Goal: Task Accomplishment & Management: Use online tool/utility

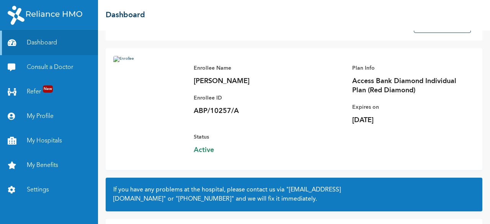
scroll to position [87, 0]
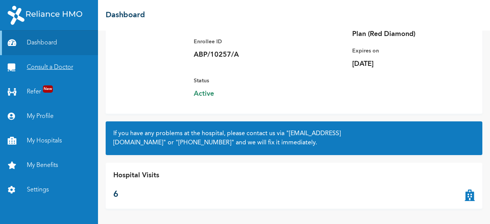
click at [60, 67] on link "Consult a Doctor" at bounding box center [49, 67] width 98 height 24
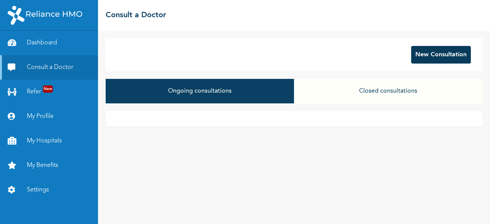
click at [430, 54] on button "New Consultation" at bounding box center [441, 55] width 60 height 18
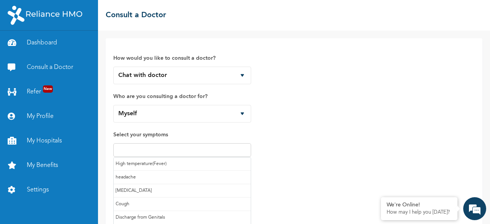
click at [193, 149] on input "text" at bounding box center [182, 149] width 133 height 9
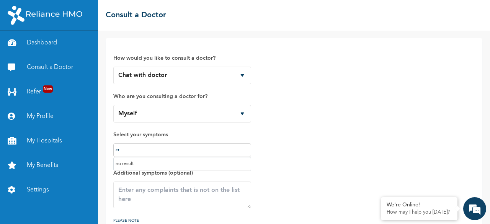
type input "c"
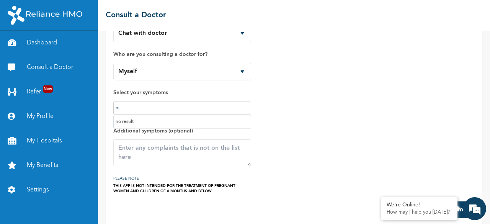
type input "nj"
click at [443, 201] on button "Submit" at bounding box center [457, 209] width 28 height 17
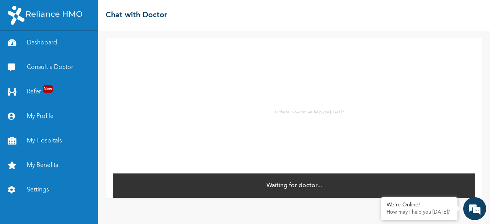
click at [425, 184] on div "Waiting for doctor..." at bounding box center [293, 185] width 361 height 25
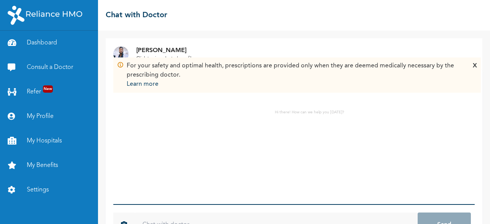
scroll to position [28, 0]
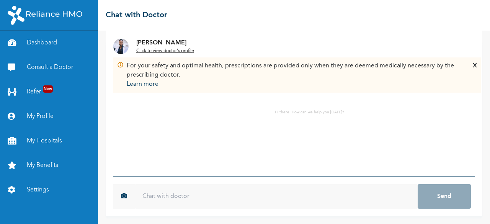
click at [203, 197] on input "text" at bounding box center [276, 196] width 283 height 24
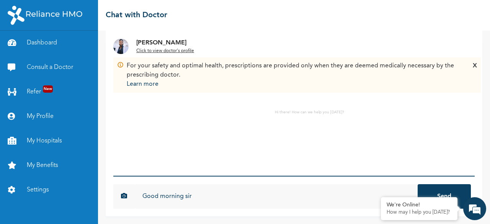
type input "Good morning sir"
click at [442, 190] on button "Send" at bounding box center [443, 196] width 53 height 24
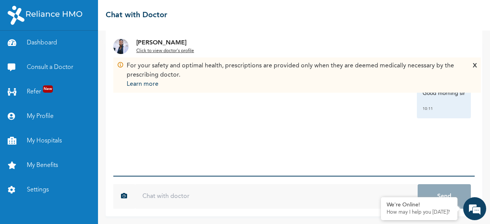
scroll to position [0, 0]
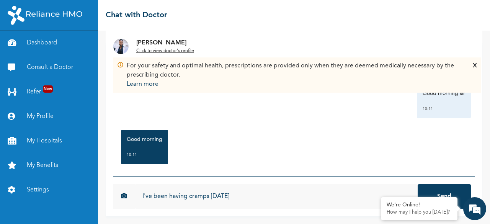
click at [210, 196] on input "I've been having cramps [DATE]" at bounding box center [276, 196] width 283 height 24
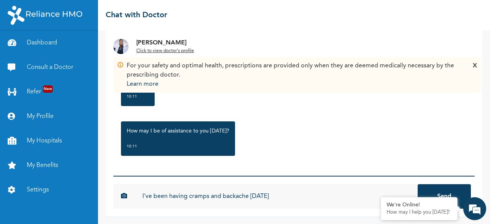
scroll to position [108, 0]
click at [324, 193] on input "I've been having cramps and backache [DATE]" at bounding box center [276, 196] width 283 height 24
click at [305, 195] on input "I've been having cramps and backache [DATE] and i had my period" at bounding box center [276, 196] width 283 height 24
click at [370, 198] on input "I've been having cramps and backache [DATE] and I had my period" at bounding box center [276, 196] width 283 height 24
click at [394, 194] on input "I've been having cramps and backache [DATE] and I had my period a week ago" at bounding box center [276, 196] width 283 height 24
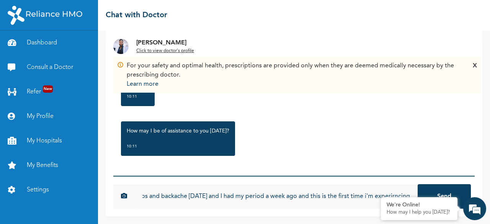
scroll to position [0, 89]
click at [360, 198] on input "I've been having cramps and backache [DATE] and I had my period a week ago and …" at bounding box center [276, 196] width 283 height 24
click at [380, 196] on input "I've been having cramps and backache [DATE] and I had my period a week ago and …" at bounding box center [276, 196] width 283 height 24
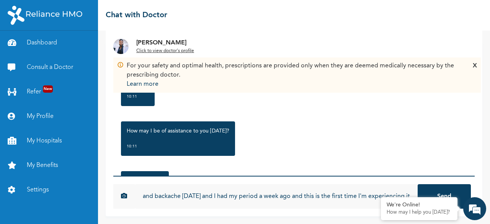
type input "I've been having cramps and backache [DATE] and I had my period a week ago and …"
click at [440, 189] on button "Send" at bounding box center [443, 196] width 53 height 24
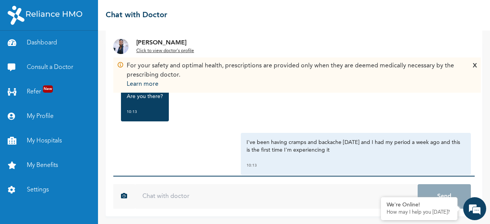
scroll to position [208, 0]
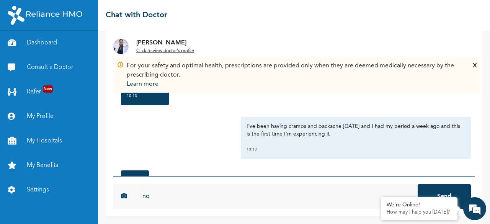
type input "no"
click at [417, 184] on button "Send" at bounding box center [443, 196] width 53 height 24
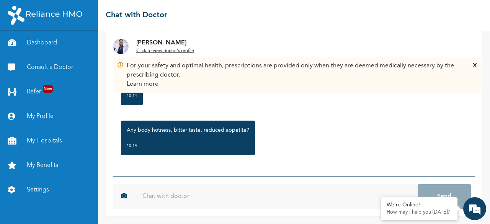
scroll to position [28, 0]
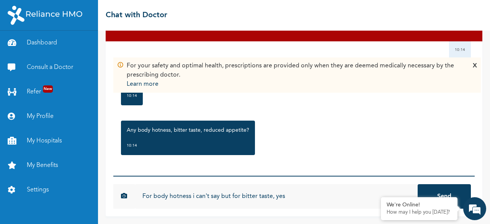
type input "For body hotness i can't say but for bitter taste, yes"
click at [417, 184] on button "Send" at bounding box center [443, 196] width 53 height 24
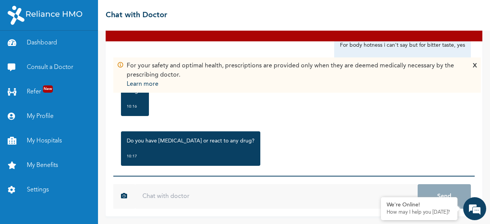
scroll to position [675, 0]
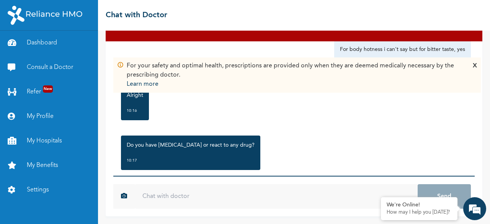
click at [270, 199] on input "text" at bounding box center [276, 196] width 283 height 24
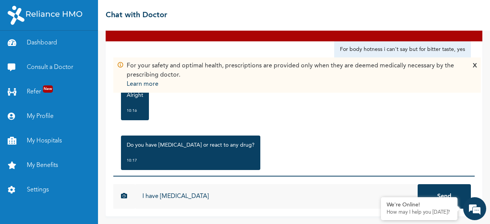
type input "I have [MEDICAL_DATA]"
click at [417, 184] on button "Send" at bounding box center [443, 196] width 53 height 24
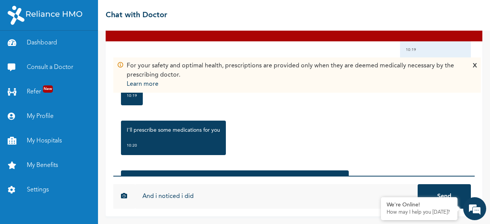
scroll to position [889, 0]
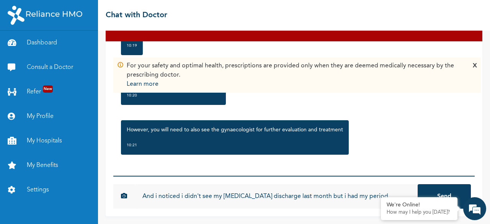
type input "And i noticed i didn't see my [MEDICAL_DATA] discharge last month but i had my …"
click at [432, 190] on button "Send" at bounding box center [443, 196] width 53 height 24
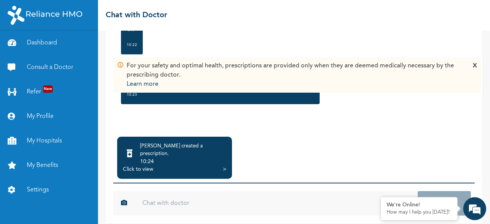
scroll to position [70, 0]
click at [290, 150] on div "[PERSON_NAME] created a prescription . 10:24 Click to view >" at bounding box center [293, 158] width 361 height 42
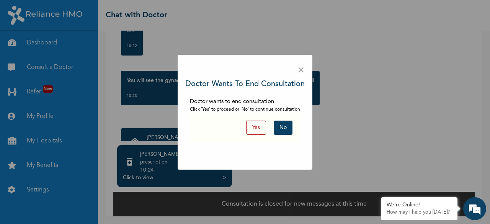
scroll to position [55, 0]
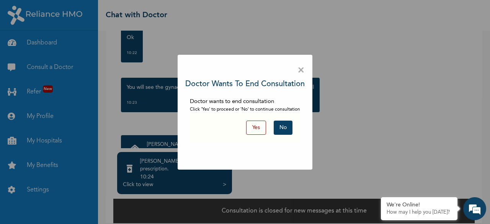
click at [303, 69] on span "×" at bounding box center [300, 70] width 7 height 16
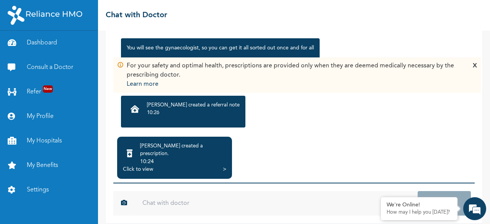
scroll to position [1075, 0]
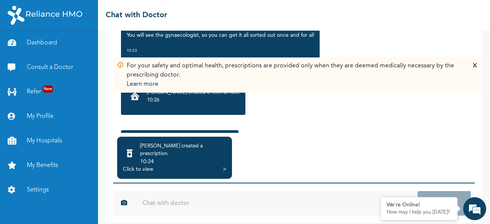
click at [213, 104] on p "10:26" at bounding box center [193, 100] width 93 height 8
click at [174, 158] on div "10:24" at bounding box center [183, 162] width 86 height 8
click at [143, 165] on div "Click to view" at bounding box center [138, 169] width 30 height 8
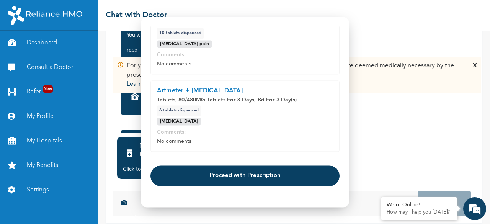
scroll to position [143, 0]
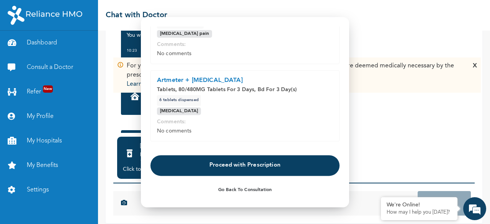
click at [282, 167] on button "Proceed with Prescription" at bounding box center [244, 165] width 189 height 21
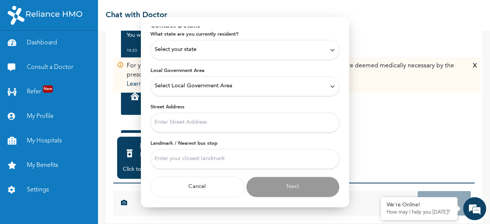
scroll to position [36, 0]
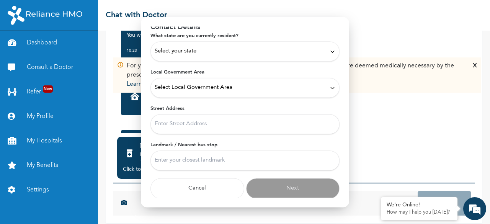
click at [279, 54] on div "Select your state" at bounding box center [245, 51] width 181 height 8
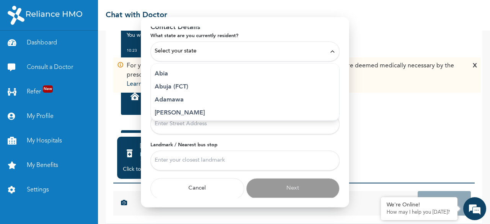
click at [217, 52] on div "Select your state" at bounding box center [245, 51] width 181 height 8
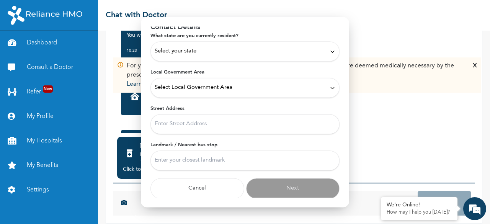
click at [217, 52] on div "Select your state" at bounding box center [245, 51] width 181 height 8
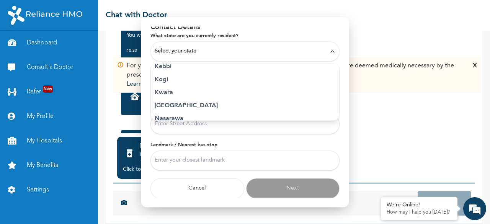
scroll to position [347, 0]
click at [275, 113] on p "Oyo" at bounding box center [245, 117] width 181 height 9
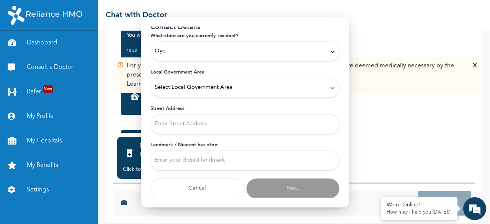
click at [261, 88] on div "Select Local Government Area" at bounding box center [245, 87] width 181 height 8
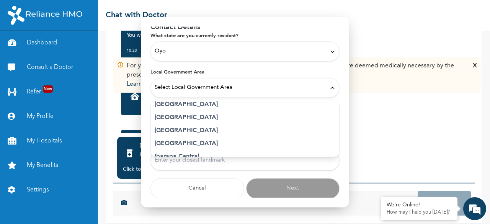
scroll to position [77, 0]
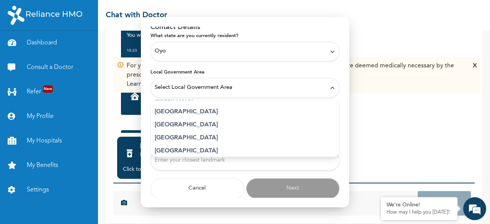
click at [231, 111] on p "[GEOGRAPHIC_DATA]" at bounding box center [245, 111] width 181 height 9
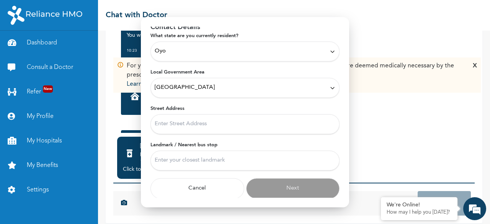
click at [221, 130] on input "Street Address" at bounding box center [244, 124] width 189 height 20
type input "Access bank Aare Bodija"
click at [217, 161] on input "Landmark / Nearest bus stop" at bounding box center [244, 160] width 189 height 20
type input "Access Bank"
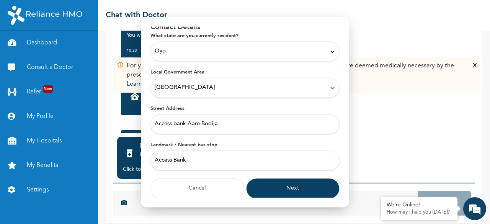
scroll to position [36, 0]
click at [317, 189] on button "Next" at bounding box center [293, 188] width 94 height 21
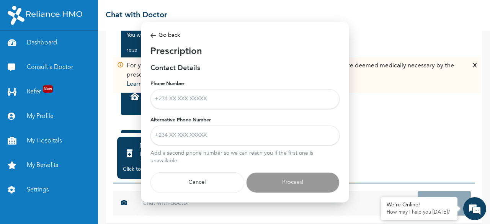
click at [235, 101] on input "Phone Number" at bounding box center [244, 99] width 189 height 20
type input "[PHONE_NUMBER]"
click at [218, 131] on input "Alternative Phone Number" at bounding box center [244, 135] width 189 height 20
type input "08133190645"
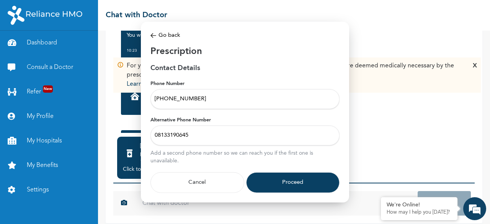
click at [290, 190] on button "Proceed" at bounding box center [293, 182] width 94 height 21
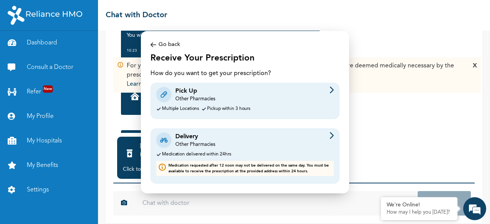
click at [286, 152] on div "Medication delivered within 24hrs" at bounding box center [245, 154] width 178 height 5
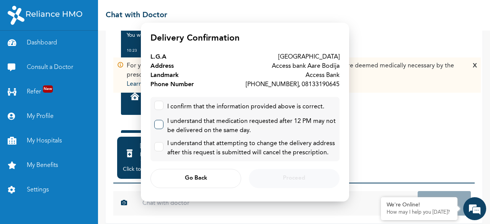
click at [161, 125] on label at bounding box center [158, 124] width 9 height 9
click at [160, 125] on input "checkbox" at bounding box center [157, 122] width 5 height 5
checkbox input "true"
click at [159, 108] on label at bounding box center [158, 105] width 9 height 9
click at [159, 106] on input "checkbox" at bounding box center [157, 103] width 5 height 5
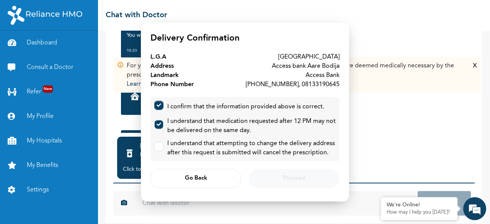
checkbox input "true"
click at [158, 144] on input "checkbox" at bounding box center [157, 144] width 5 height 5
checkbox input "true"
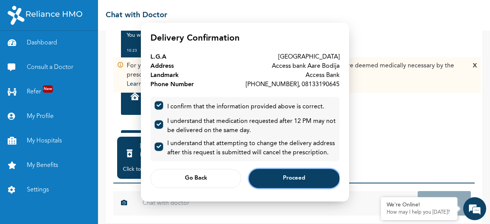
click at [311, 180] on button "Proceed" at bounding box center [294, 178] width 91 height 19
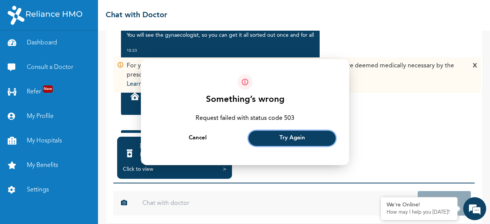
click at [281, 139] on span "Try Again" at bounding box center [292, 138] width 26 height 5
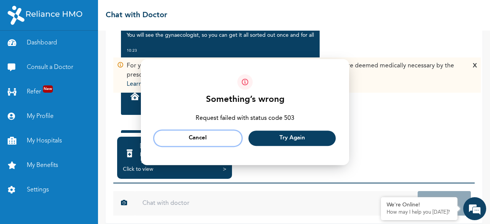
click at [209, 137] on button "Cancel" at bounding box center [197, 137] width 87 height 15
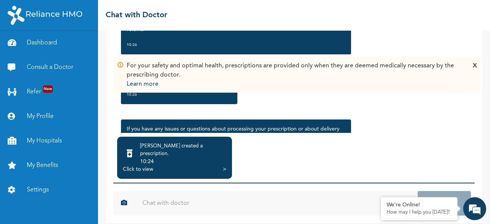
scroll to position [1307, 0]
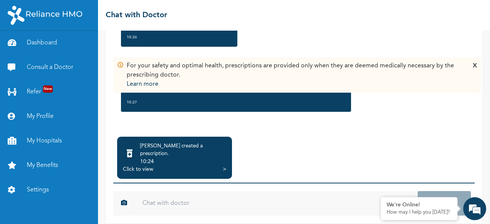
click at [204, 158] on div "10:24" at bounding box center [183, 162] width 86 height 8
click at [143, 165] on div "Click to view" at bounding box center [138, 169] width 30 height 8
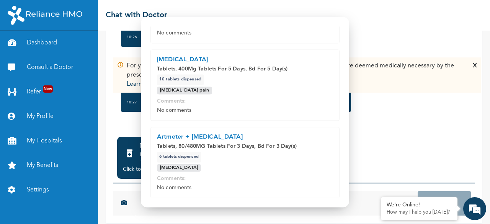
scroll to position [143, 0]
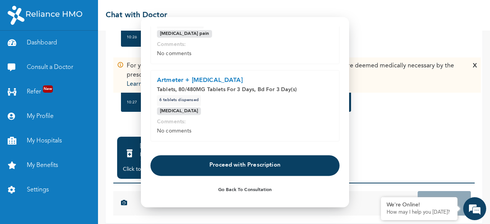
click at [272, 165] on button "Proceed with Prescription" at bounding box center [244, 165] width 189 height 21
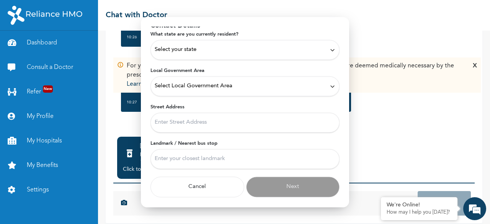
scroll to position [36, 0]
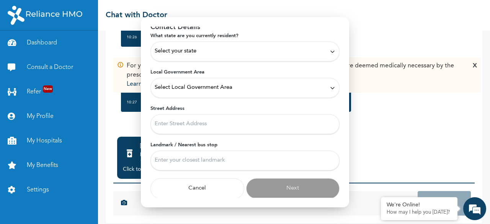
click at [331, 51] on icon at bounding box center [332, 52] width 3 height 2
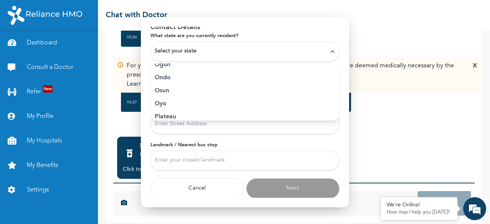
scroll to position [367, 0]
click at [280, 88] on li "Osun" at bounding box center [245, 83] width 188 height 13
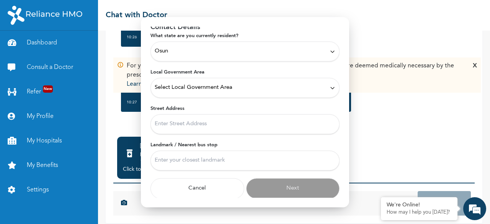
click at [325, 56] on div "Osun" at bounding box center [244, 51] width 189 height 20
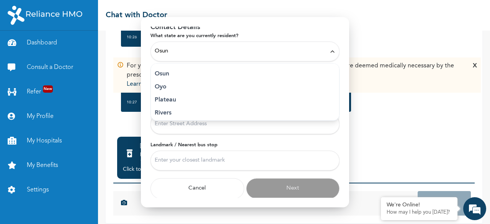
scroll to position [377, 0]
click at [160, 87] on p "Oyo" at bounding box center [245, 86] width 181 height 9
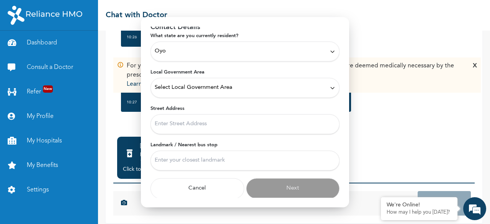
click at [266, 92] on div "Select Local Government Area" at bounding box center [244, 88] width 189 height 20
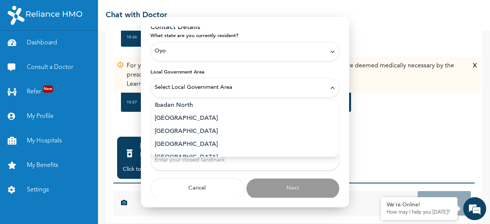
scroll to position [70, 0]
click at [223, 119] on p "[GEOGRAPHIC_DATA]" at bounding box center [245, 118] width 181 height 9
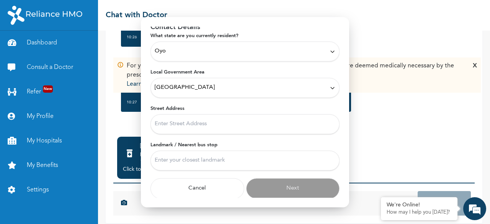
click at [234, 127] on input "Street Address" at bounding box center [244, 124] width 189 height 20
type input "Access bank Aare Bodija"
click at [236, 161] on input "Landmark / Nearest bus stop" at bounding box center [244, 160] width 189 height 20
type input "Access Bank"
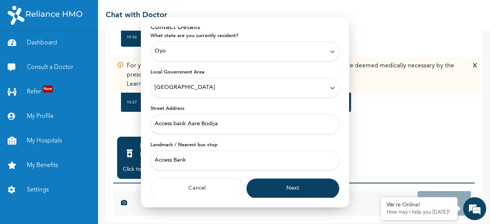
click at [297, 186] on button "Next" at bounding box center [293, 188] width 94 height 21
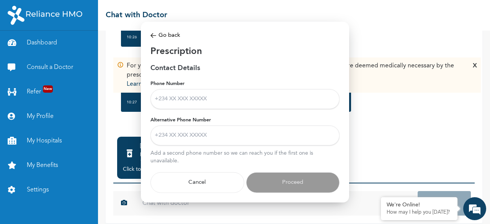
scroll to position [0, 0]
click at [264, 108] on input "Phone Number" at bounding box center [244, 99] width 189 height 20
type input "[PHONE_NUMBER]"
click at [222, 137] on input "Alternative Phone Number" at bounding box center [244, 135] width 189 height 20
type input "08133190645"
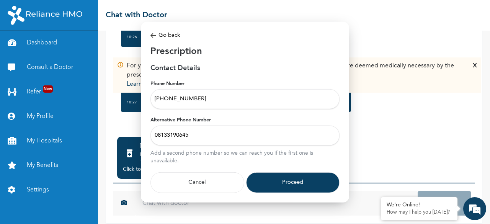
click at [311, 184] on button "Proceed" at bounding box center [293, 182] width 94 height 21
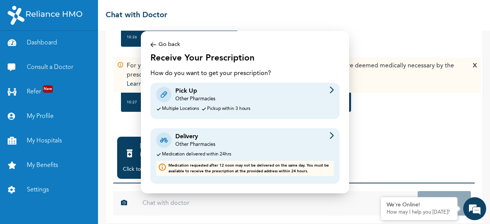
click at [280, 99] on div "Pick Up Other Pharmacies" at bounding box center [245, 94] width 178 height 16
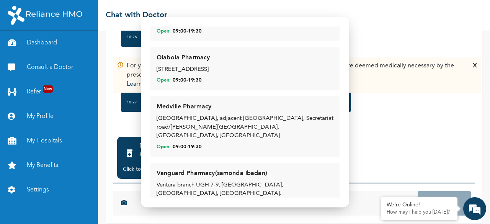
scroll to position [444, 0]
click at [274, 118] on div "[GEOGRAPHIC_DATA], adjacent [GEOGRAPHIC_DATA], Secretariat road/[PERSON_NAME][G…" at bounding box center [244, 128] width 177 height 26
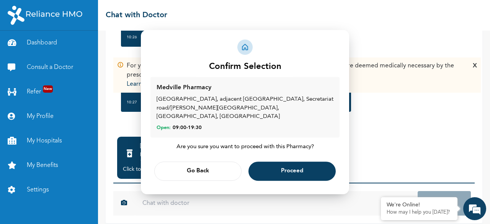
click at [209, 167] on button "Go Back" at bounding box center [197, 170] width 87 height 19
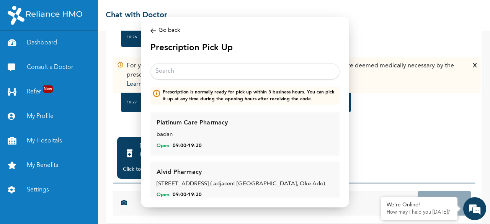
click at [244, 74] on input "text" at bounding box center [244, 72] width 189 height 16
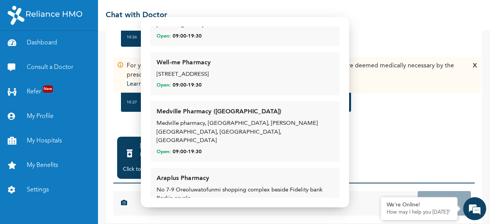
scroll to position [244, 0]
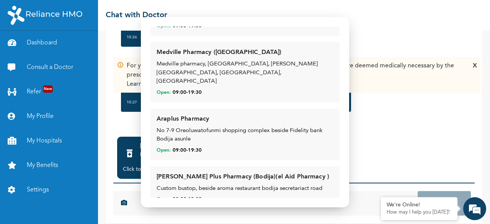
type input "bodija"
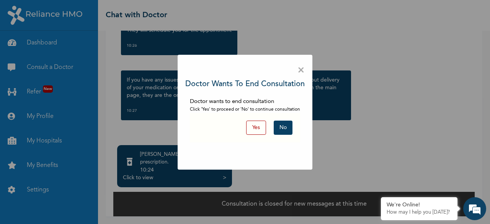
scroll to position [55, 0]
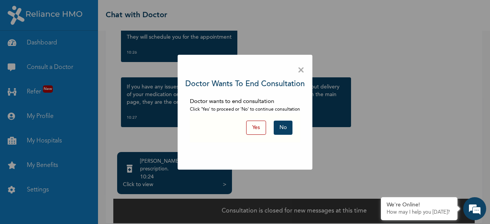
click at [259, 127] on button "Yes" at bounding box center [256, 128] width 20 height 14
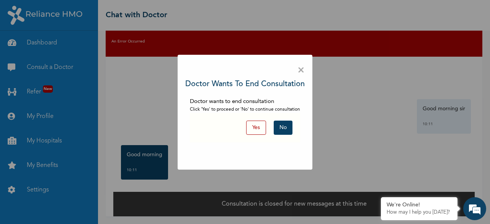
scroll to position [38, 0]
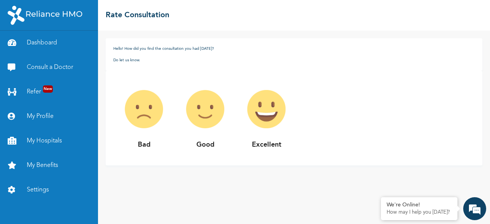
click at [215, 111] on img at bounding box center [204, 108] width 61 height 61
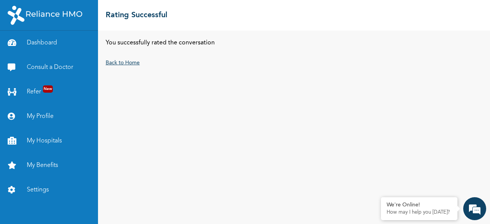
click at [130, 61] on link "Back to Home" at bounding box center [123, 62] width 34 height 5
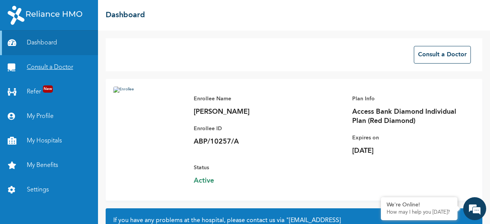
click at [80, 65] on link "Consult a Doctor" at bounding box center [49, 67] width 98 height 24
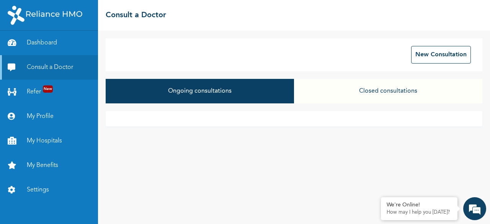
click at [388, 93] on button "Closed consultations" at bounding box center [388, 91] width 188 height 24
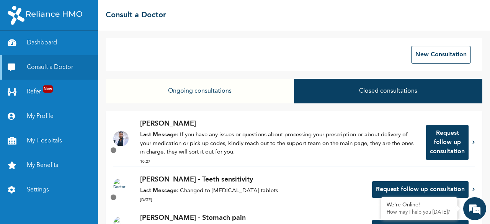
click at [323, 135] on p "Last Message: If you have any issues or questions about processing your prescri…" at bounding box center [279, 144] width 278 height 26
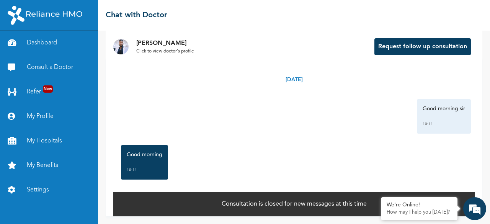
scroll to position [40, 0]
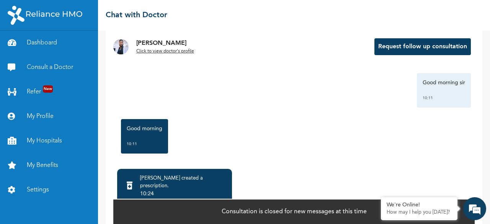
click at [436, 138] on div "Good morning 10:11" at bounding box center [294, 136] width 354 height 42
click at [455, 101] on div "Good morning sir 10:11" at bounding box center [444, 90] width 54 height 34
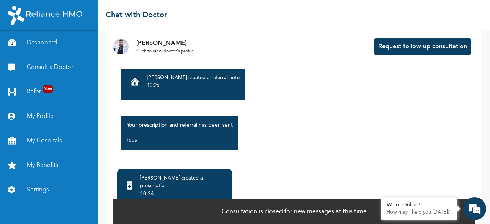
scroll to position [1119, 0]
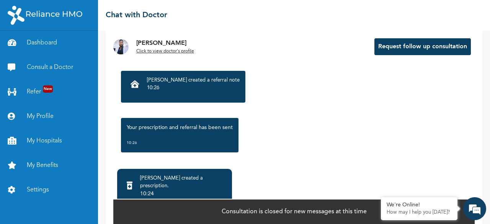
click at [185, 50] on u "Click to view doctor's profile" at bounding box center [165, 51] width 58 height 5
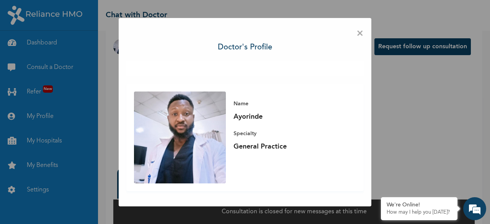
click at [360, 32] on span "×" at bounding box center [359, 34] width 7 height 16
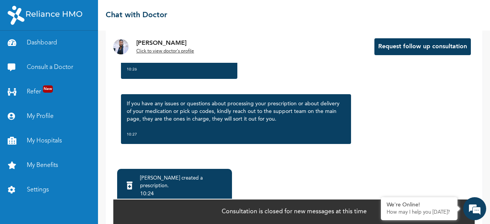
scroll to position [57, 0]
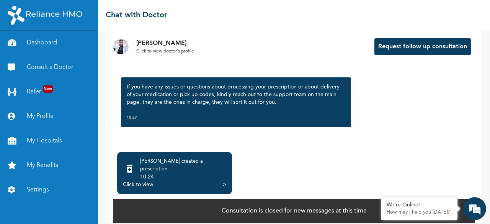
click at [28, 140] on link "My Hospitals" at bounding box center [49, 141] width 98 height 24
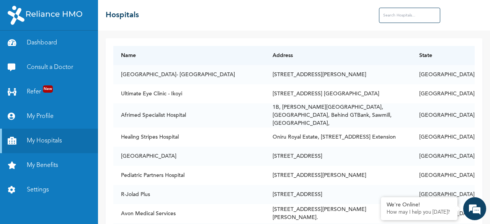
click at [402, 13] on input "text" at bounding box center [409, 15] width 61 height 15
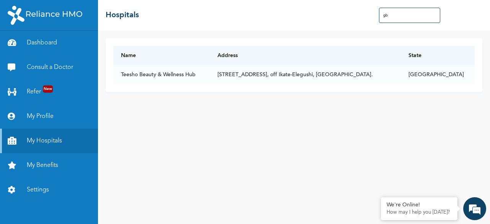
type input "g"
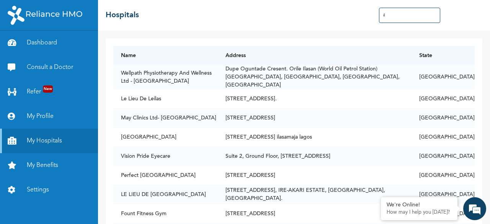
type input "i"
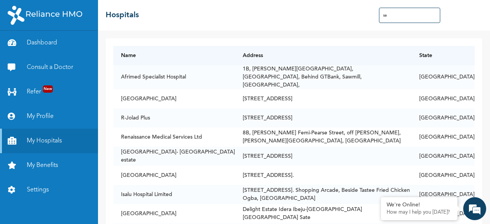
type input "s"
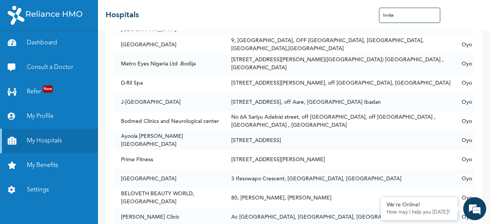
scroll to position [42, 0]
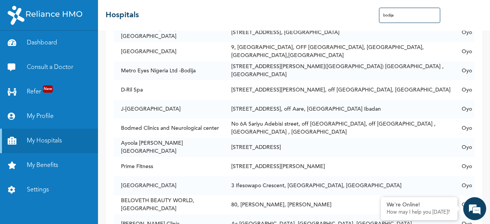
type input "bodija"
click at [33, 93] on link "Refer New" at bounding box center [49, 92] width 98 height 24
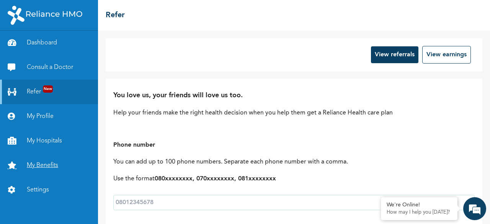
click at [41, 163] on link "My Benefits" at bounding box center [49, 165] width 98 height 24
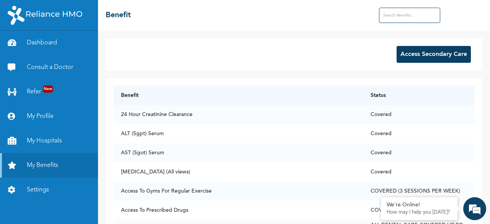
click at [422, 16] on input "text" at bounding box center [409, 15] width 61 height 15
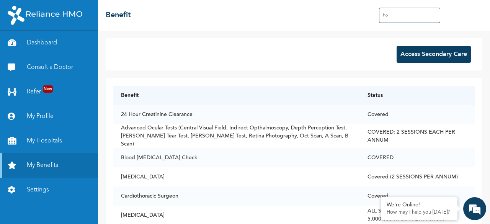
type input "h"
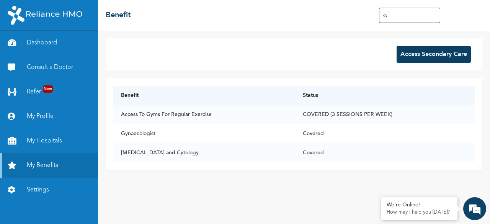
type input "g"
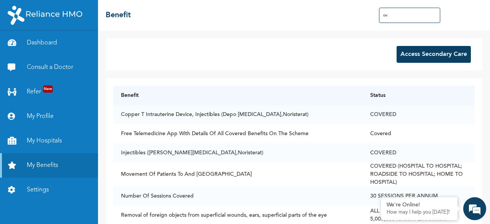
type input "o"
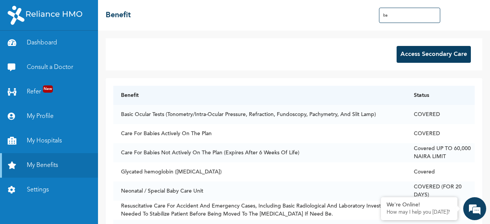
type input "b"
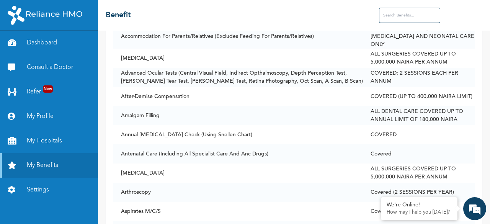
scroll to position [233, 0]
click at [41, 163] on link "My Benefits" at bounding box center [49, 165] width 98 height 24
click at [56, 43] on link "Dashboard" at bounding box center [49, 43] width 98 height 24
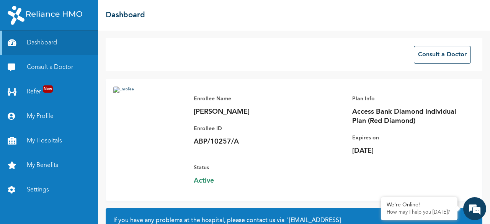
click at [44, 24] on img at bounding box center [45, 15] width 75 height 19
click at [48, 144] on link "My Hospitals" at bounding box center [49, 141] width 98 height 24
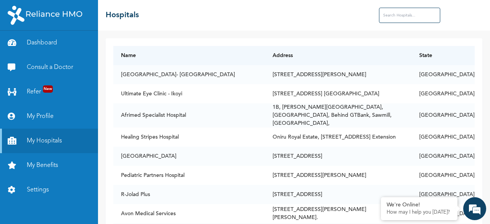
click at [391, 12] on input "text" at bounding box center [409, 15] width 61 height 15
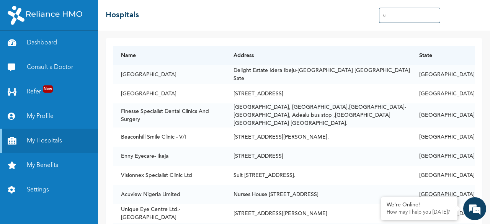
type input "u"
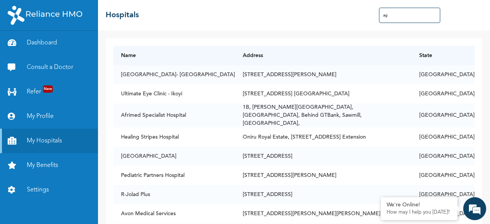
type input "a"
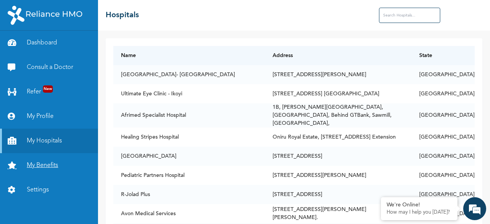
click at [50, 172] on link "My Benefits" at bounding box center [49, 165] width 98 height 24
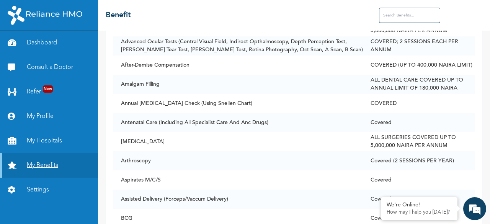
scroll to position [283, 0]
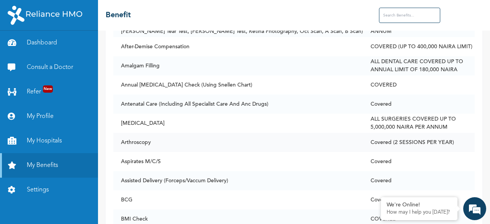
click at [144, 136] on td "Arthroscopy" at bounding box center [237, 142] width 249 height 19
drag, startPoint x: 153, startPoint y: 136, endPoint x: 121, endPoint y: 137, distance: 32.6
click at [121, 137] on td "Arthroscopy" at bounding box center [237, 142] width 249 height 19
copy td "Arthroscopy"
drag, startPoint x: 159, startPoint y: 61, endPoint x: 120, endPoint y: 57, distance: 38.8
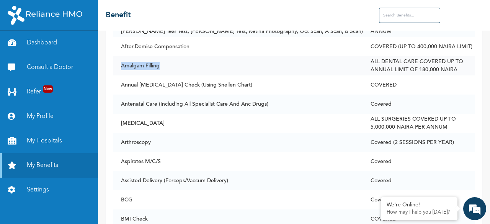
click at [120, 57] on td "Amalgam Filling" at bounding box center [237, 65] width 249 height 19
copy td "Amalgam Filling"
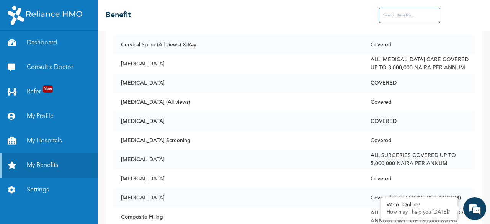
scroll to position [917, 0]
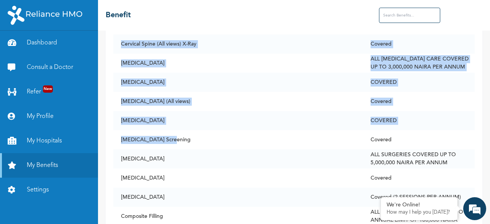
drag, startPoint x: 173, startPoint y: 134, endPoint x: 111, endPoint y: 131, distance: 61.7
click at [174, 136] on td "[MEDICAL_DATA] Screening" at bounding box center [237, 139] width 249 height 19
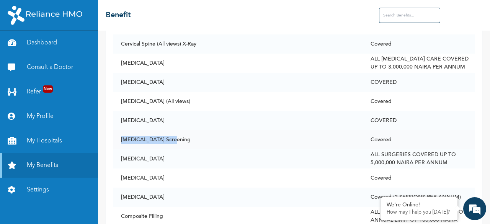
drag, startPoint x: 171, startPoint y: 135, endPoint x: 121, endPoint y: 135, distance: 50.1
click at [121, 135] on td "[MEDICAL_DATA] Screening" at bounding box center [237, 139] width 249 height 19
copy td "[MEDICAL_DATA] Screening"
click at [381, 20] on input "text" at bounding box center [409, 15] width 61 height 15
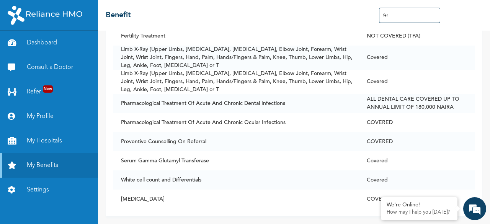
scroll to position [17, 0]
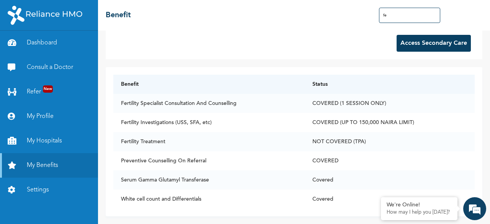
type input "f"
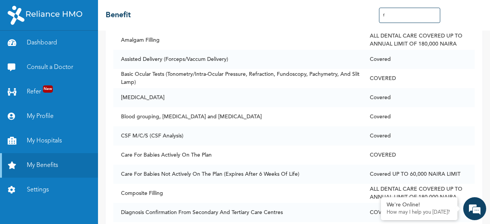
scroll to position [927, 0]
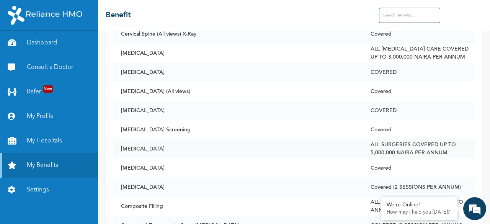
drag, startPoint x: 162, startPoint y: 143, endPoint x: 119, endPoint y: 145, distance: 43.6
click at [119, 145] on td "[MEDICAL_DATA]" at bounding box center [237, 148] width 249 height 19
copy td "[MEDICAL_DATA]"
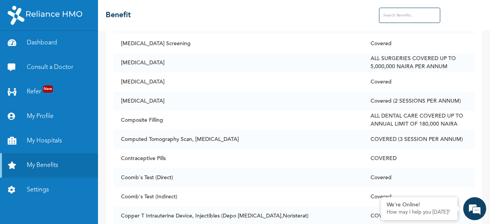
scroll to position [1014, 0]
drag, startPoint x: 163, startPoint y: 116, endPoint x: 122, endPoint y: 114, distance: 41.7
click at [122, 114] on td "Composite Filling" at bounding box center [237, 119] width 249 height 19
copy td "Composite Filling"
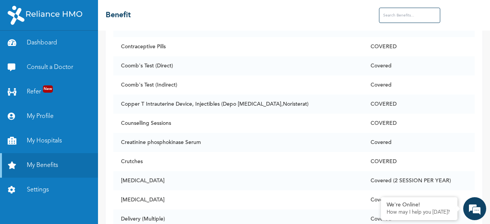
scroll to position [1124, 0]
drag, startPoint x: 201, startPoint y: 138, endPoint x: 120, endPoint y: 136, distance: 81.1
click at [120, 136] on td "Creatinine phosphokinase Serum" at bounding box center [237, 143] width 249 height 19
copy td "Creatinine phosphokinase Serum"
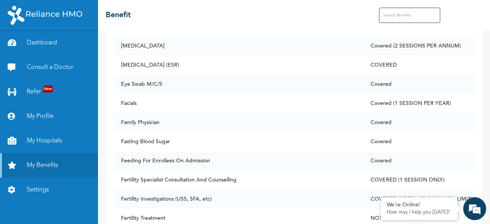
scroll to position [1680, 0]
